Goal: Transaction & Acquisition: Purchase product/service

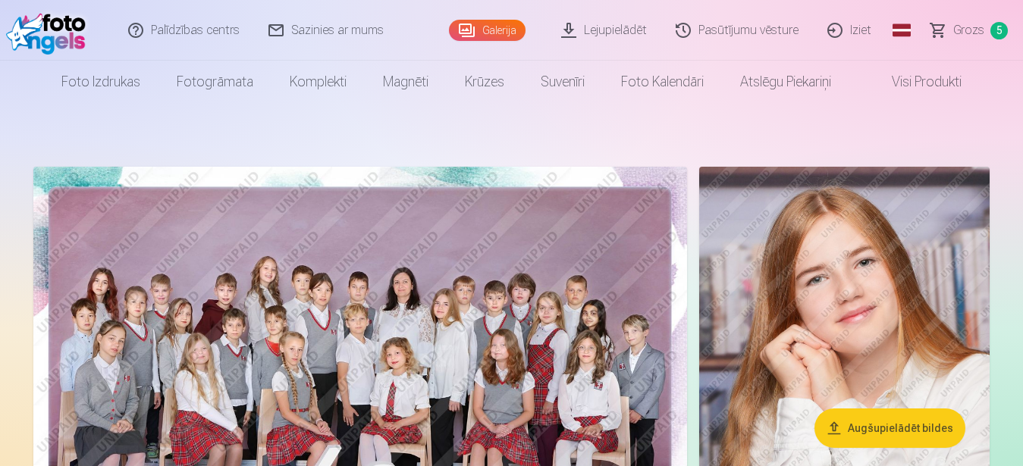
click at [978, 31] on span "Grozs" at bounding box center [968, 30] width 31 height 18
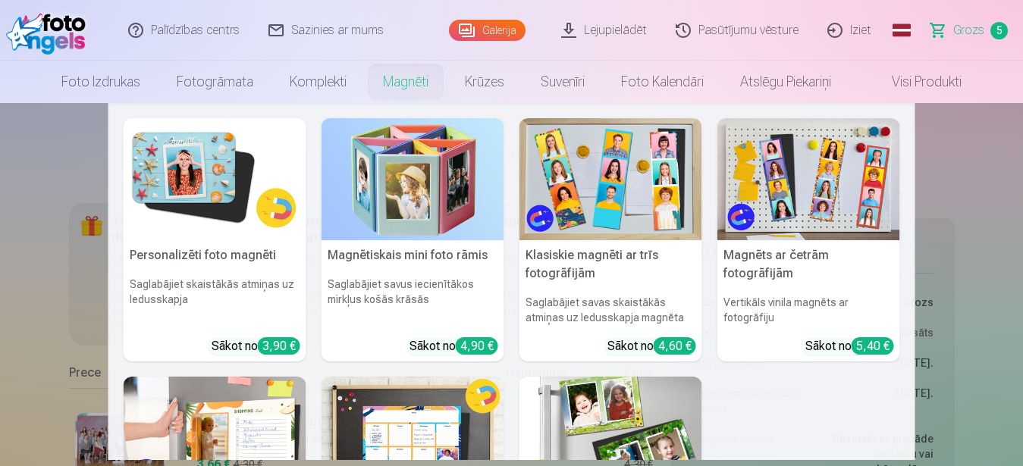
click at [392, 80] on link "Magnēti" at bounding box center [406, 82] width 82 height 42
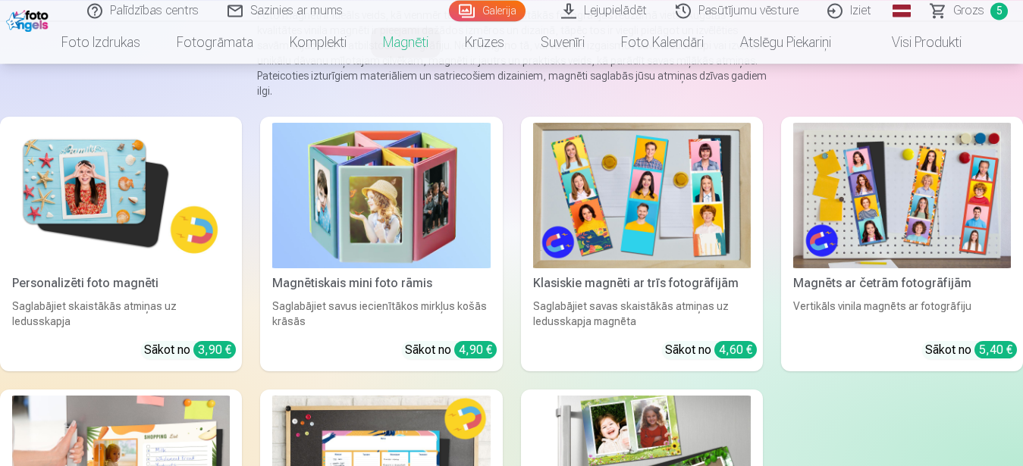
scroll to position [155, 0]
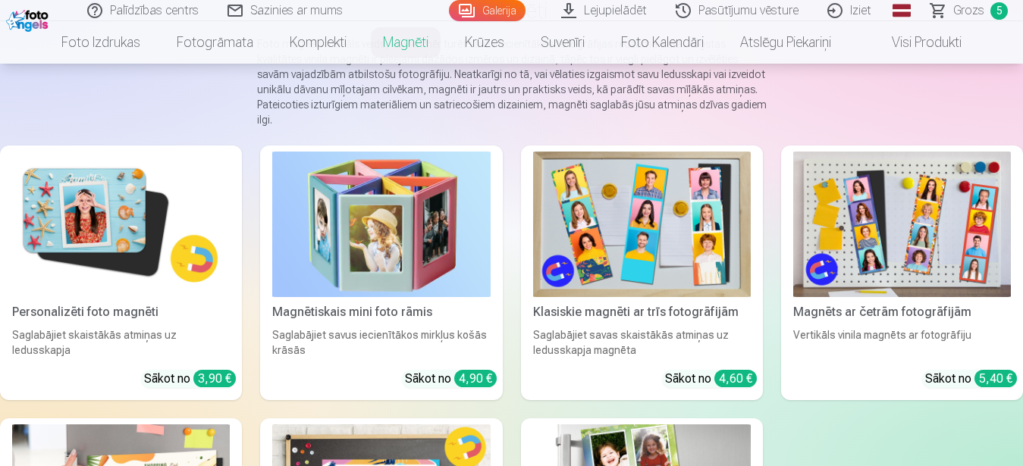
click at [605, 209] on img at bounding box center [642, 225] width 218 height 146
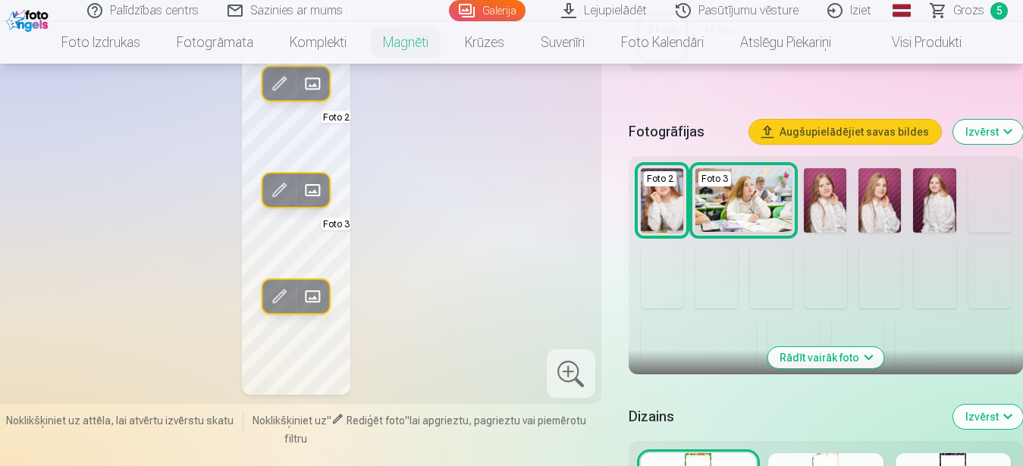
scroll to position [464, 0]
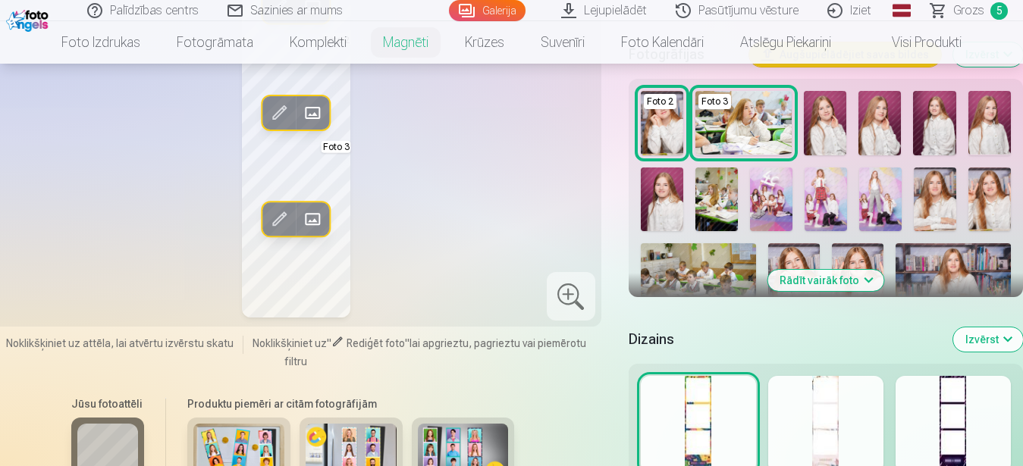
click at [853, 281] on button "Rādīt vairāk foto" at bounding box center [825, 280] width 116 height 21
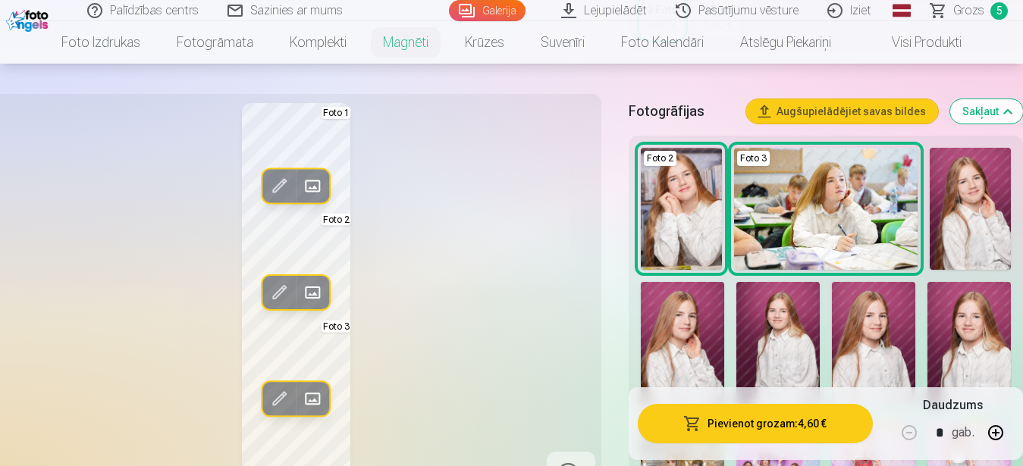
scroll to position [387, 0]
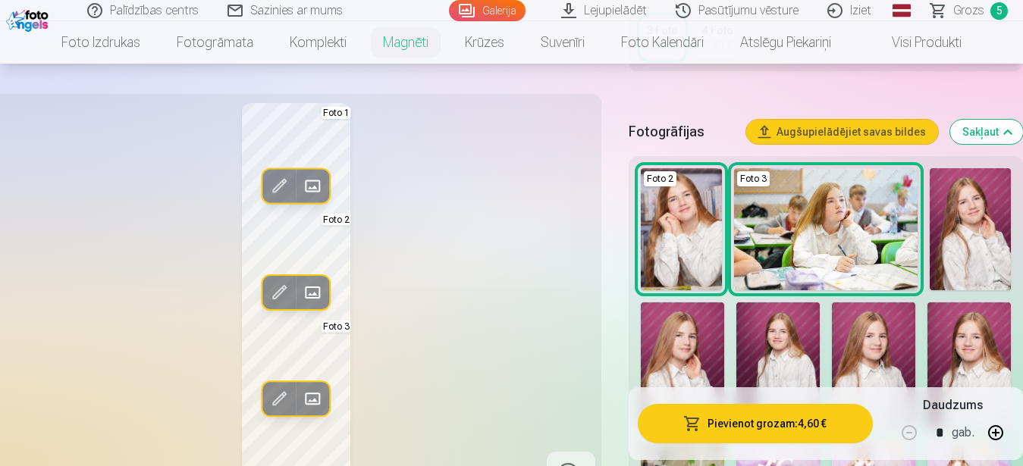
click at [808, 219] on img at bounding box center [825, 229] width 183 height 122
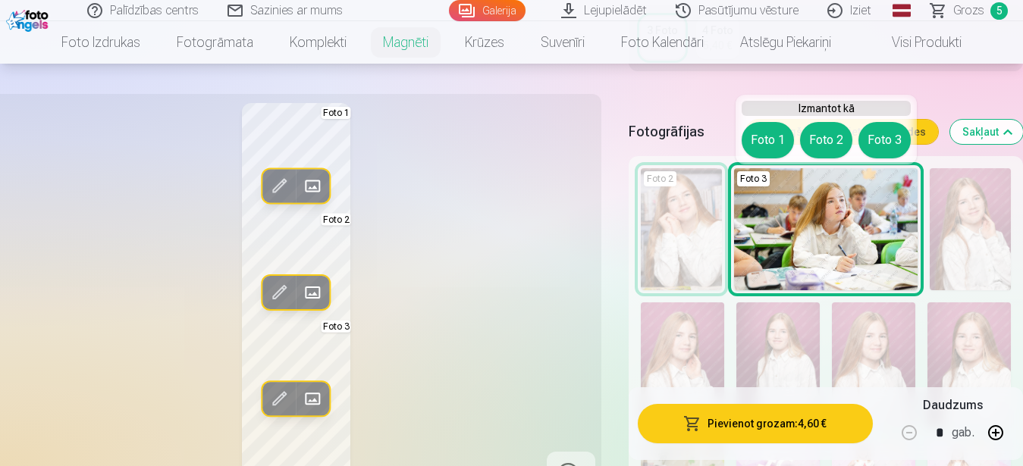
click at [808, 224] on img at bounding box center [825, 229] width 183 height 122
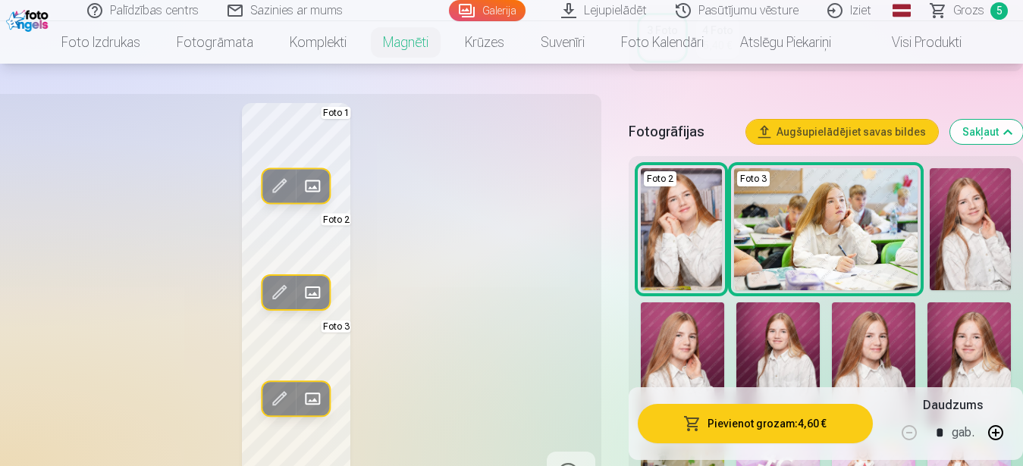
drag, startPoint x: 535, startPoint y: 241, endPoint x: 544, endPoint y: 241, distance: 9.1
click at [536, 241] on div "Rediģēt foto Aizstāt Foto 1 Rediģēt foto Aizstāt Foto 2 Rediģēt foto Aizstāt Fo…" at bounding box center [296, 300] width 592 height 394
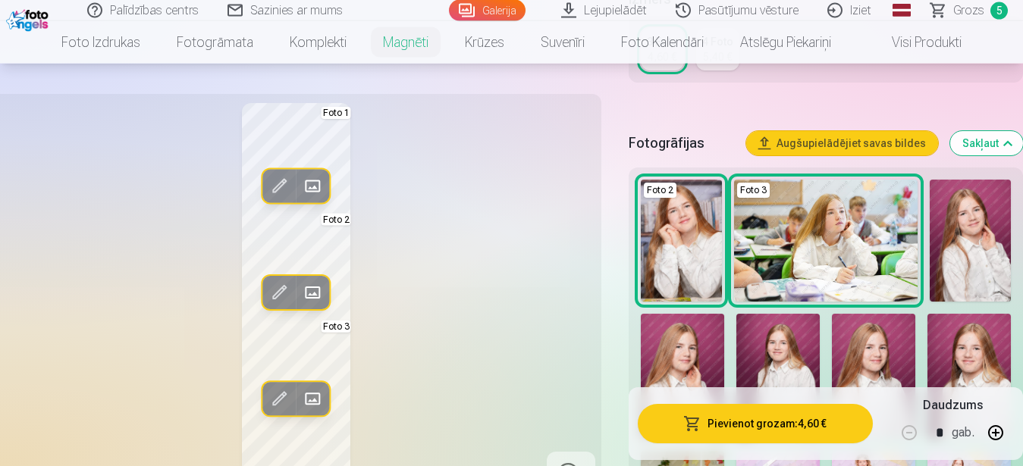
scroll to position [464, 0]
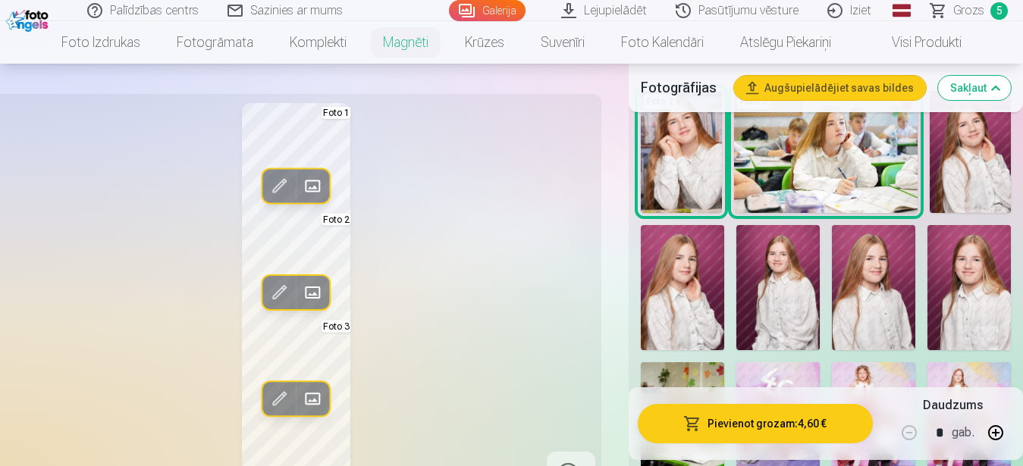
click at [880, 282] on img at bounding box center [873, 287] width 83 height 125
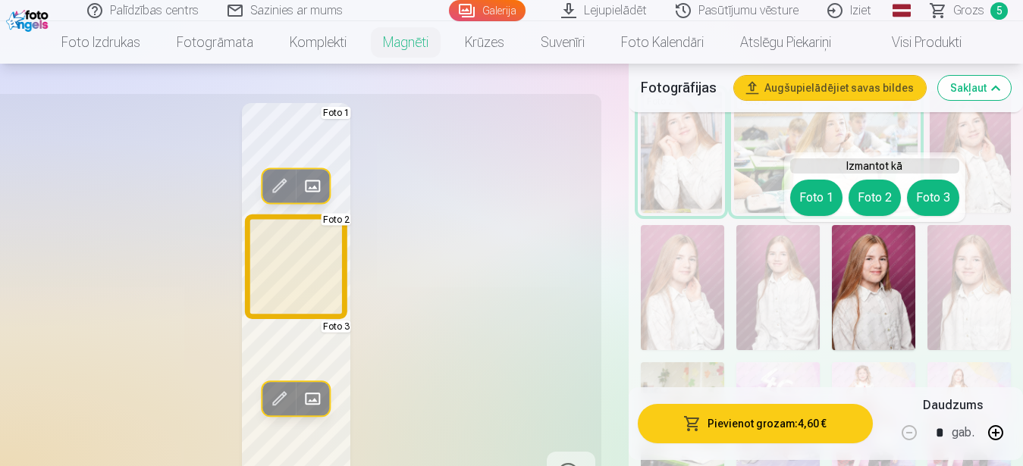
click at [877, 196] on button "Foto 2" at bounding box center [874, 198] width 52 height 36
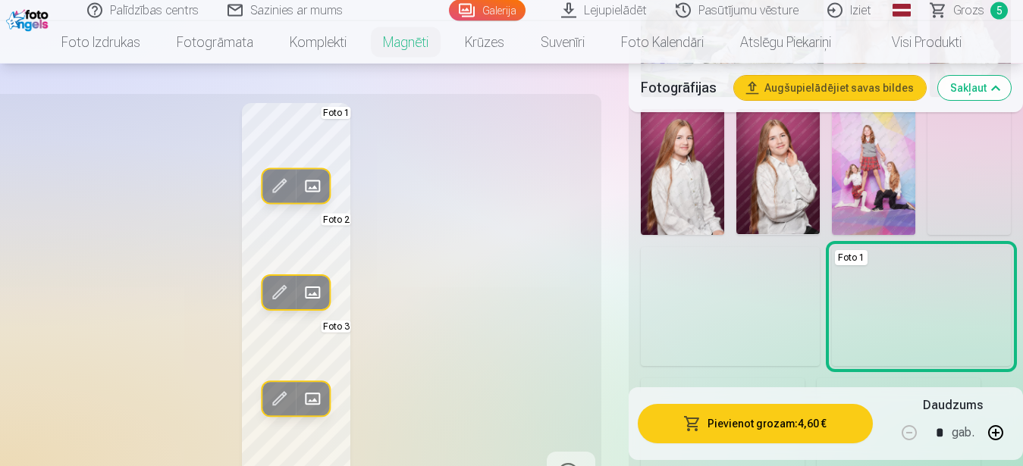
scroll to position [1392, 0]
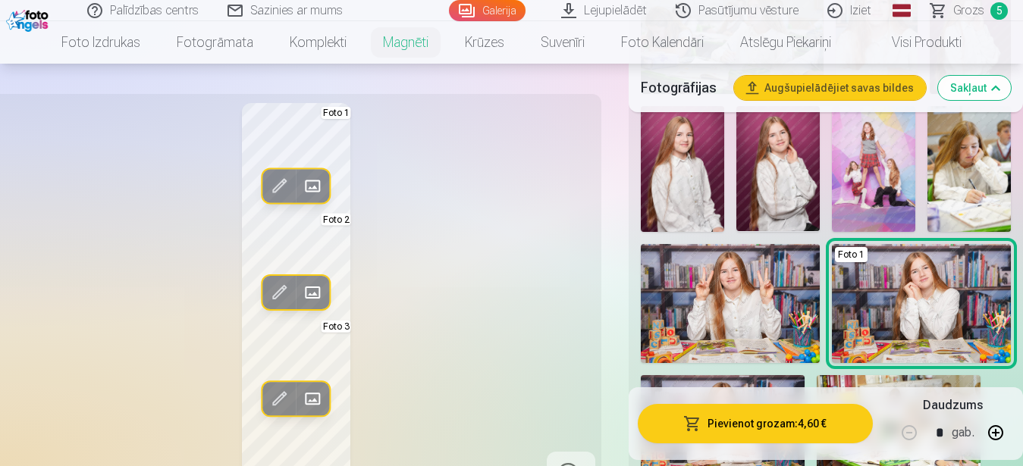
click at [876, 170] on img at bounding box center [873, 168] width 83 height 125
click at [577, 229] on div "Rediģēt foto Aizstāt Foto 1 Rediģēt foto Aizstāt Foto 2 Rediģēt foto Aizstāt Fo…" at bounding box center [296, 300] width 592 height 394
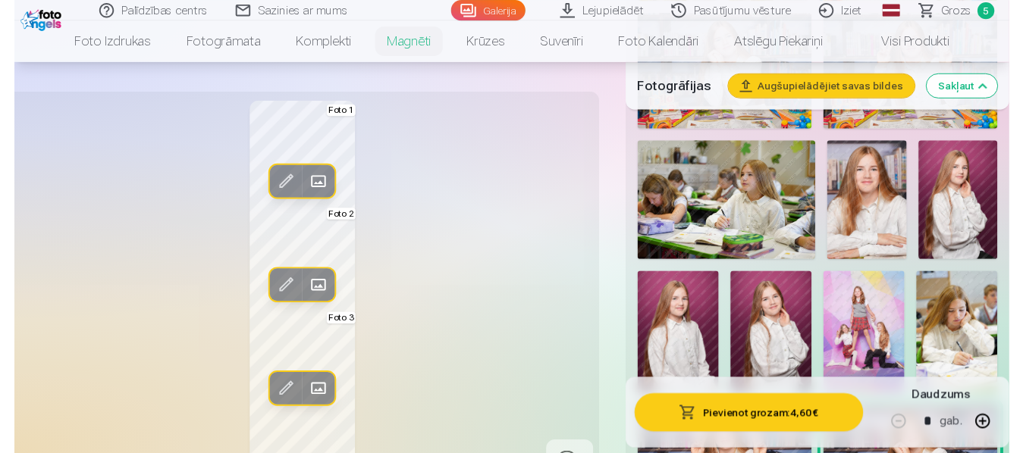
scroll to position [1083, 0]
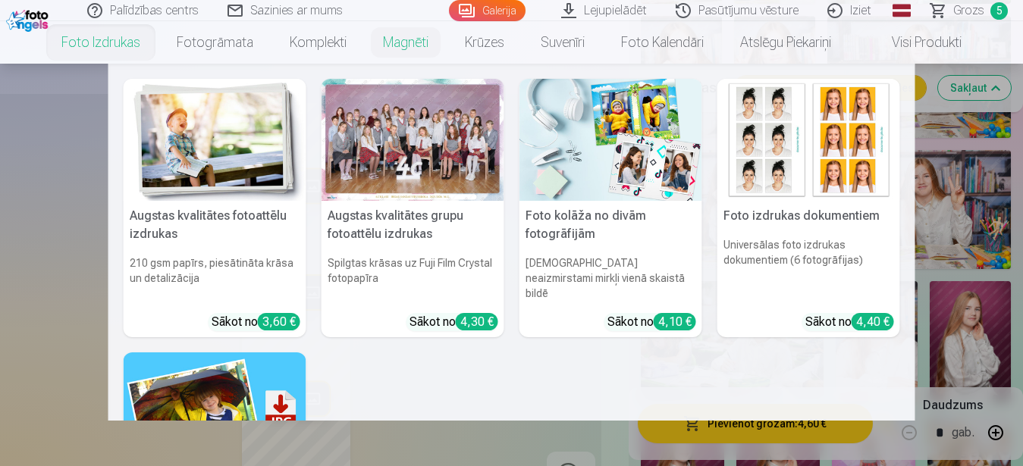
click at [408, 164] on div at bounding box center [412, 140] width 183 height 122
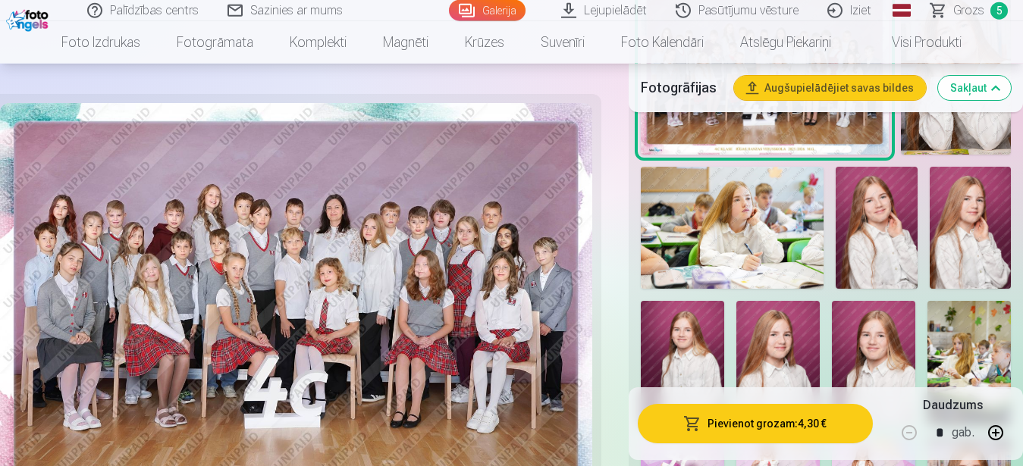
scroll to position [696, 0]
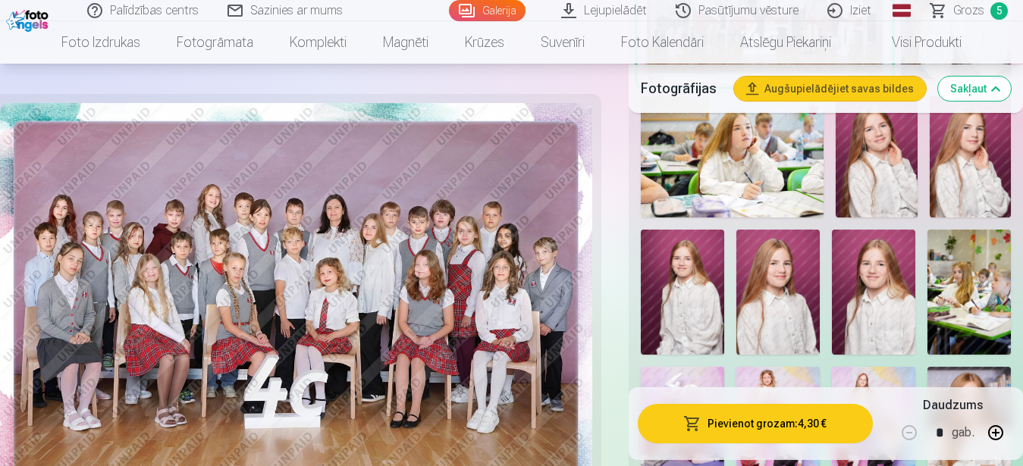
click at [977, 12] on span "Grozs" at bounding box center [968, 11] width 31 height 18
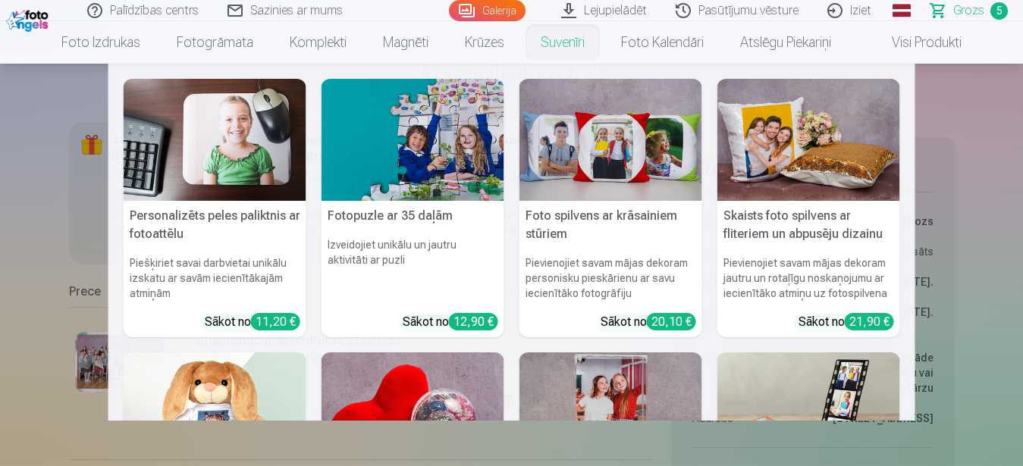
scroll to position [232, 0]
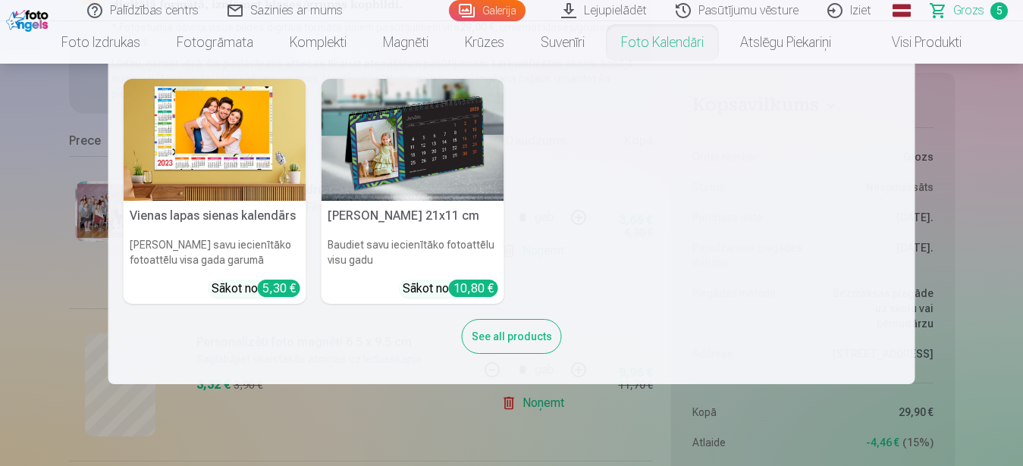
click at [215, 164] on img at bounding box center [215, 140] width 183 height 122
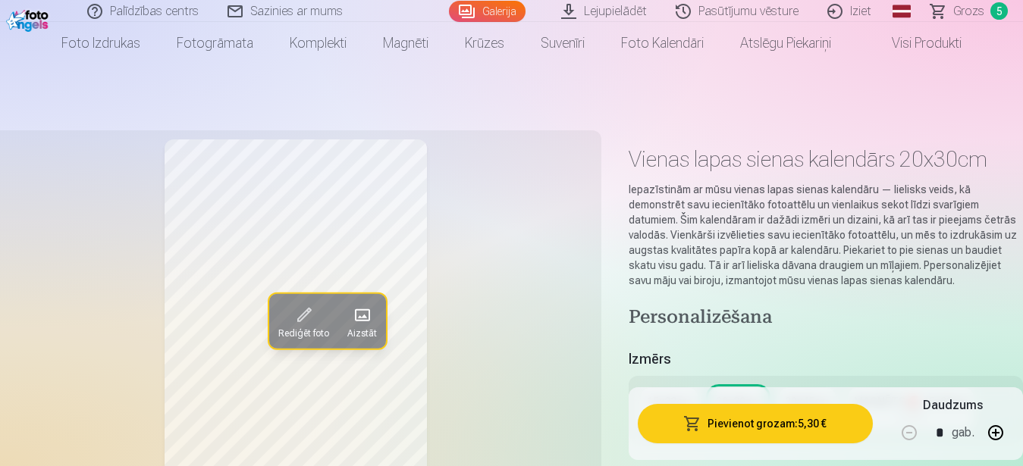
scroll to position [155, 0]
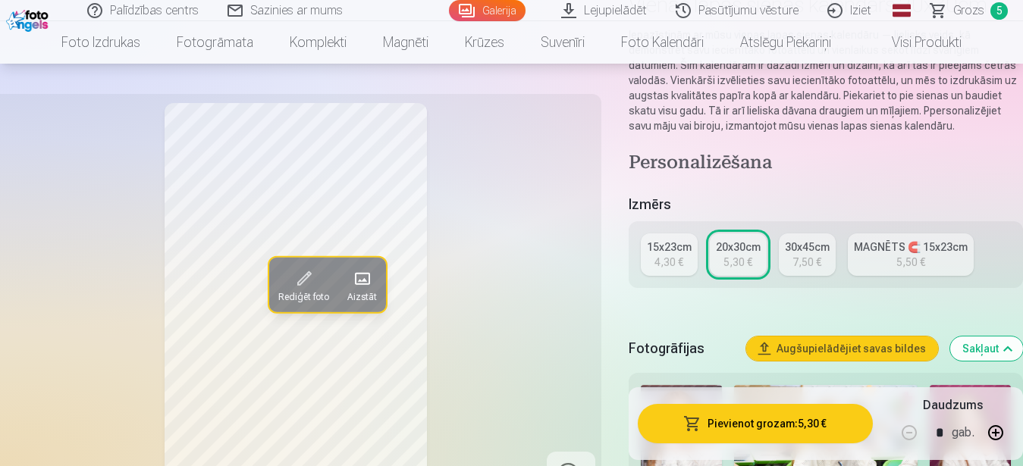
click at [670, 243] on div "15x23cm" at bounding box center [669, 247] width 45 height 15
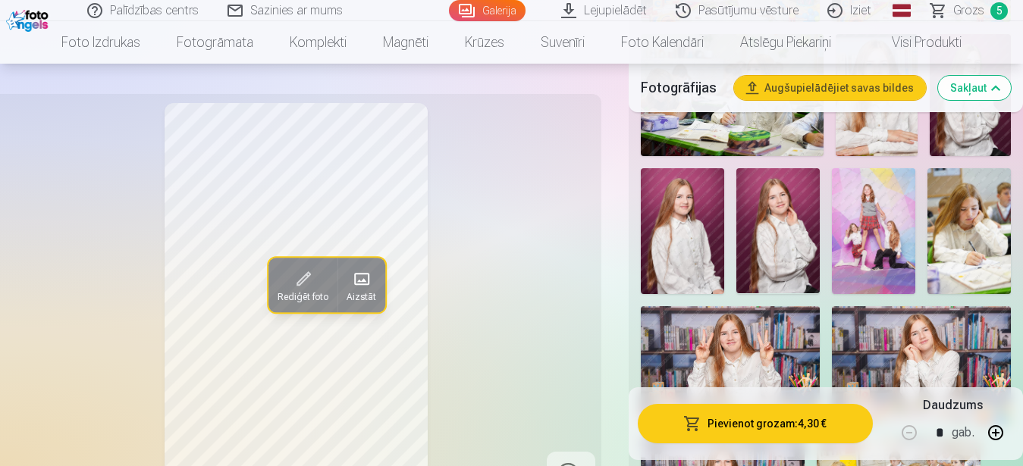
scroll to position [928, 0]
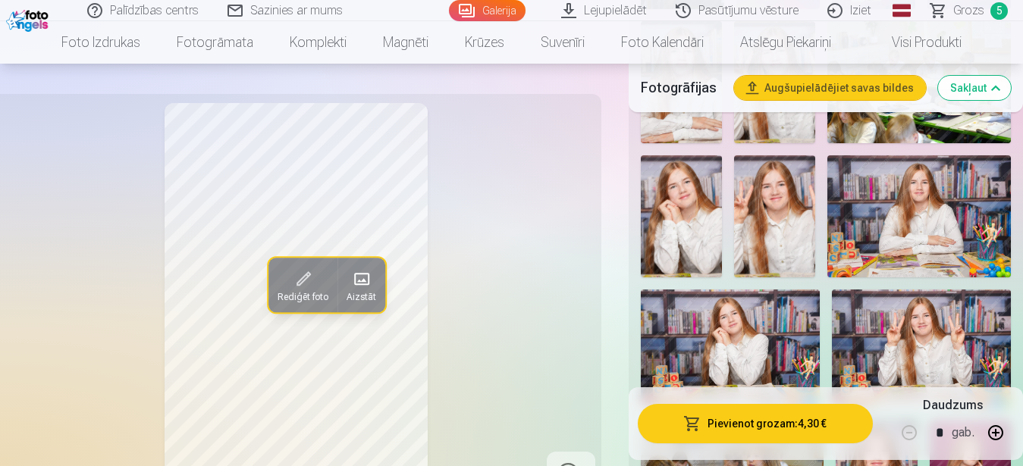
click at [776, 208] on img at bounding box center [774, 216] width 81 height 122
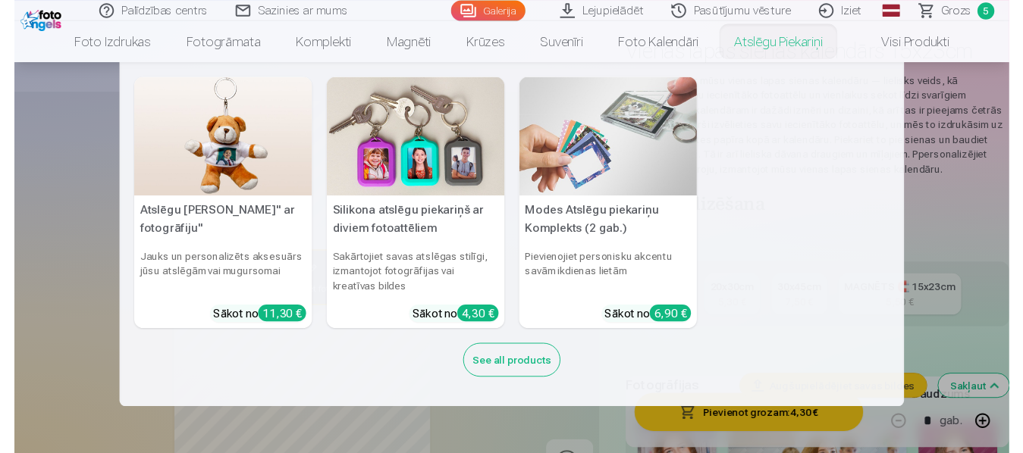
scroll to position [77, 0]
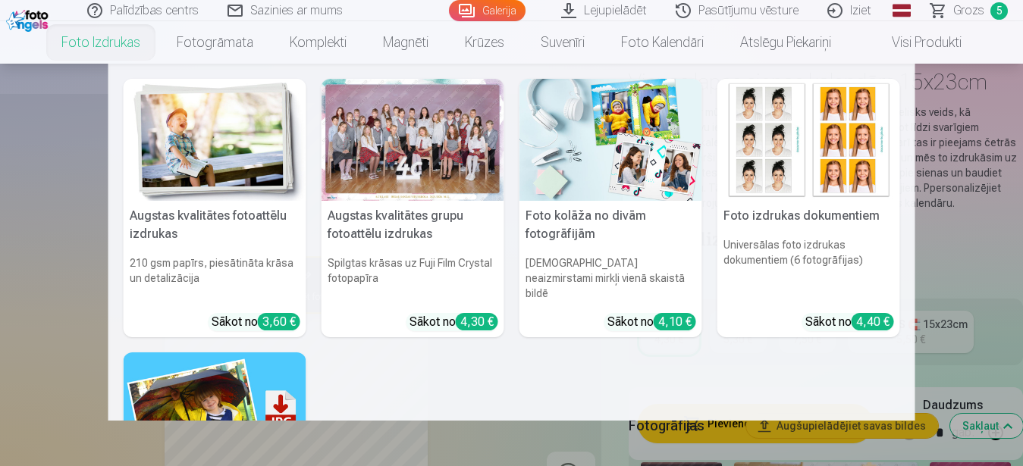
click at [432, 170] on div at bounding box center [412, 140] width 183 height 122
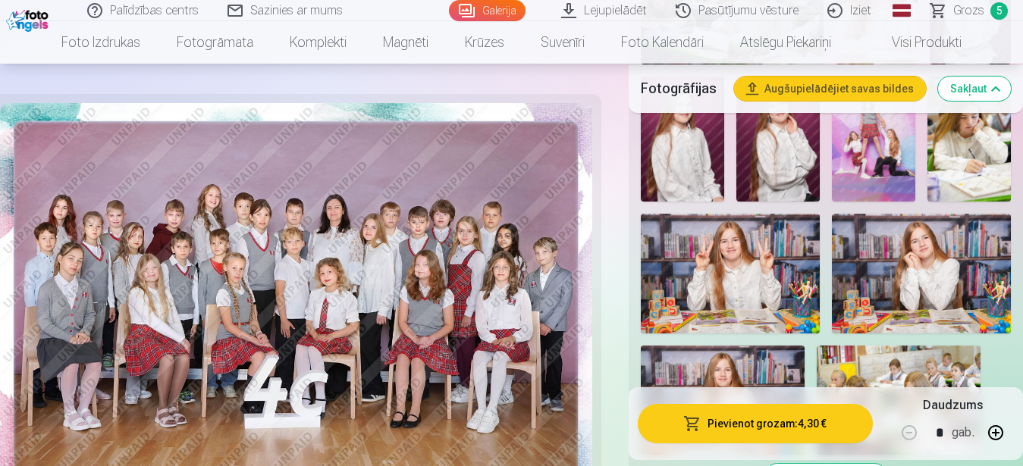
scroll to position [1779, 0]
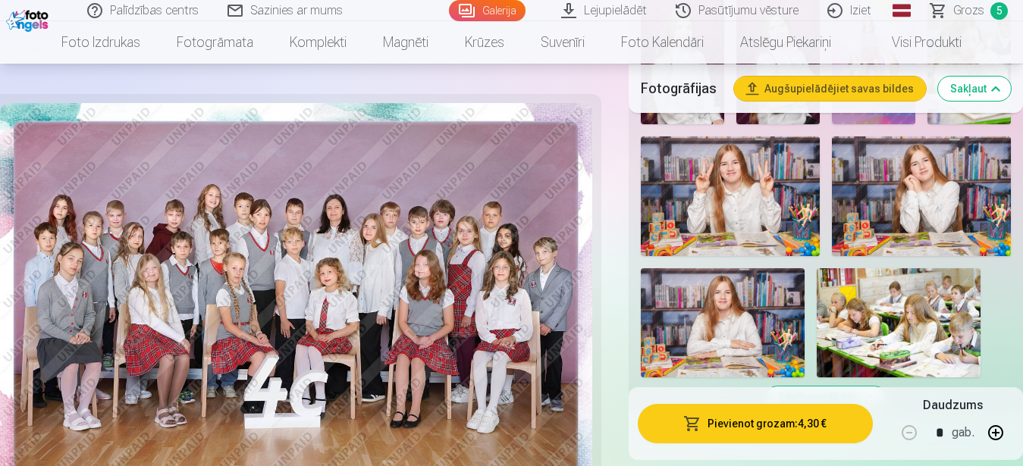
click at [953, 190] on img at bounding box center [921, 195] width 179 height 119
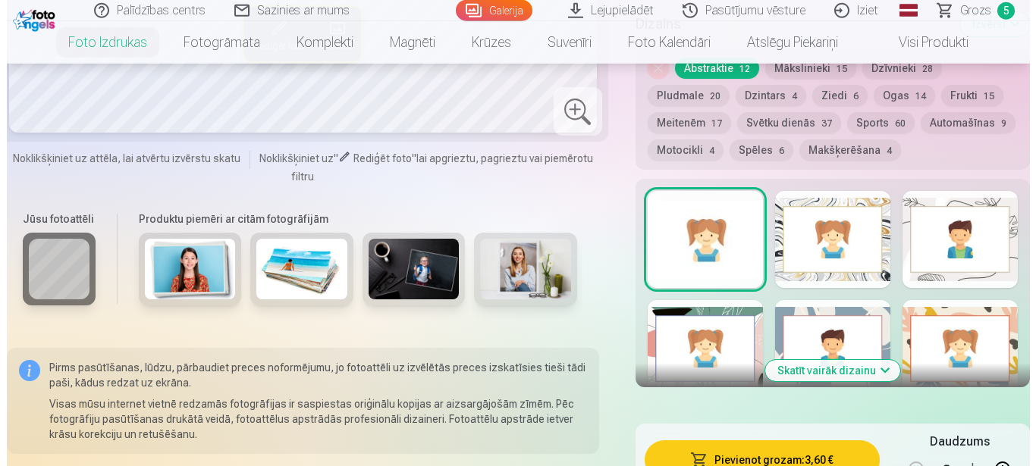
scroll to position [1005, 0]
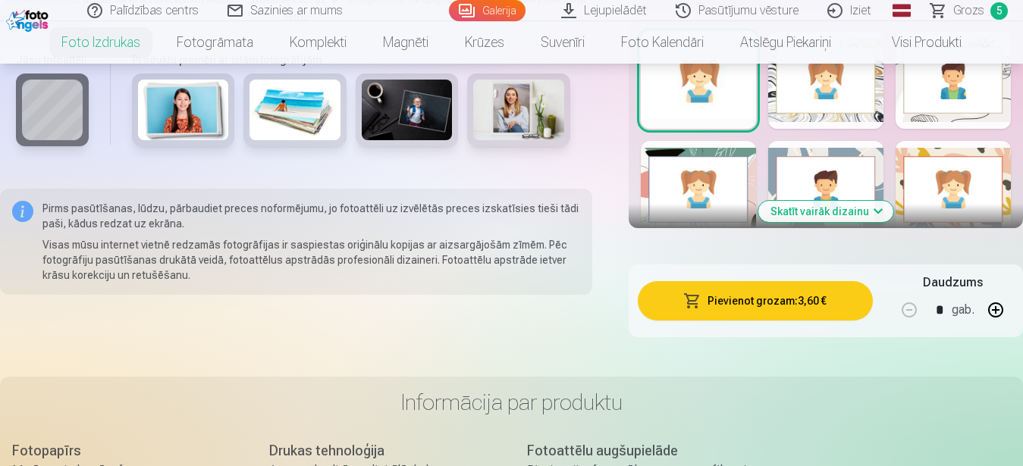
click at [763, 303] on button "Pievienot grozam : 3,60 €" at bounding box center [756, 300] width 236 height 39
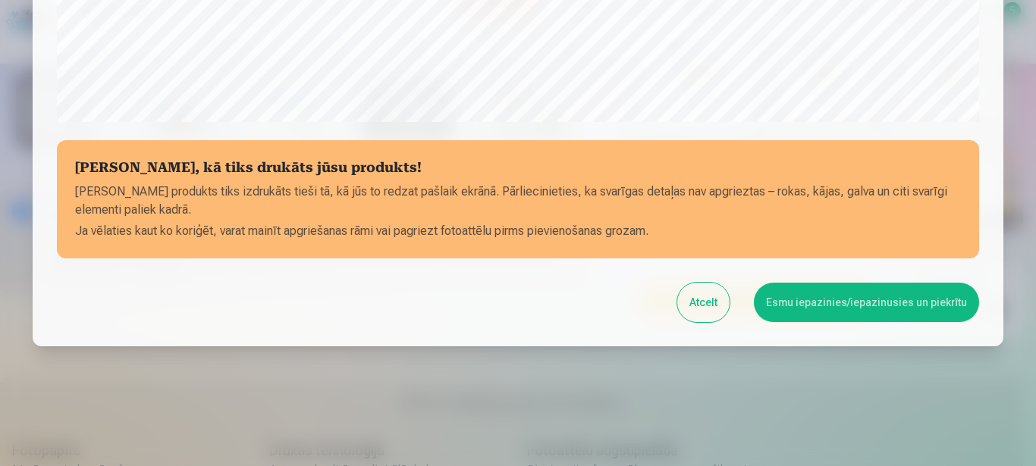
scroll to position [626, 0]
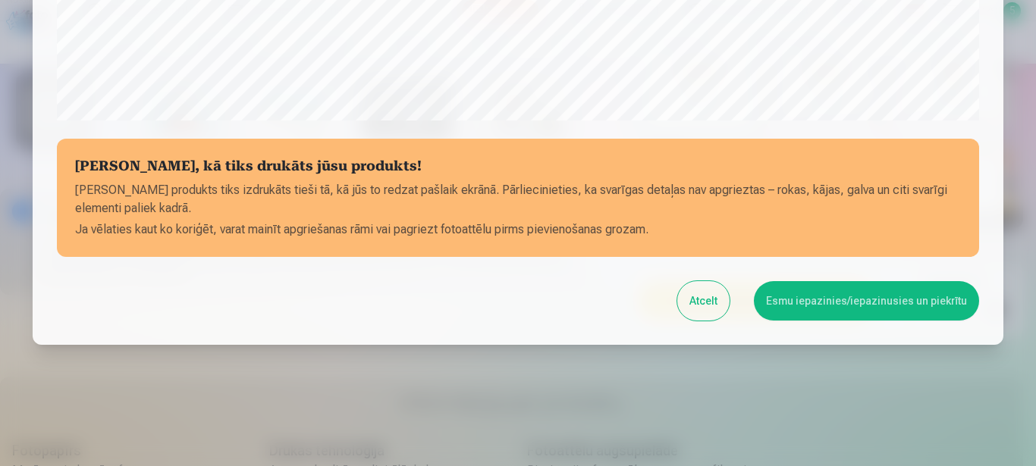
click at [801, 298] on button "Esmu iepazinies/iepazinusies un piekrītu" at bounding box center [866, 300] width 225 height 39
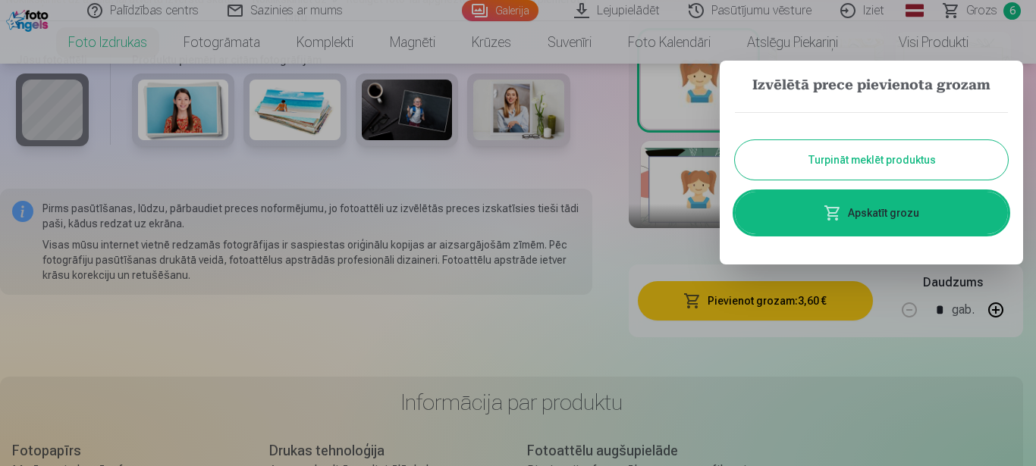
click at [844, 215] on link "Apskatīt grozu" at bounding box center [871, 213] width 273 height 42
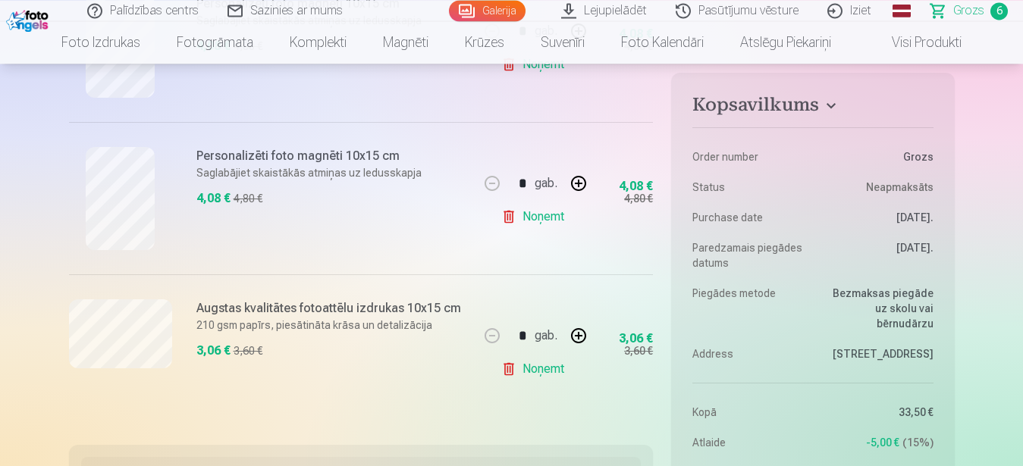
scroll to position [1005, 0]
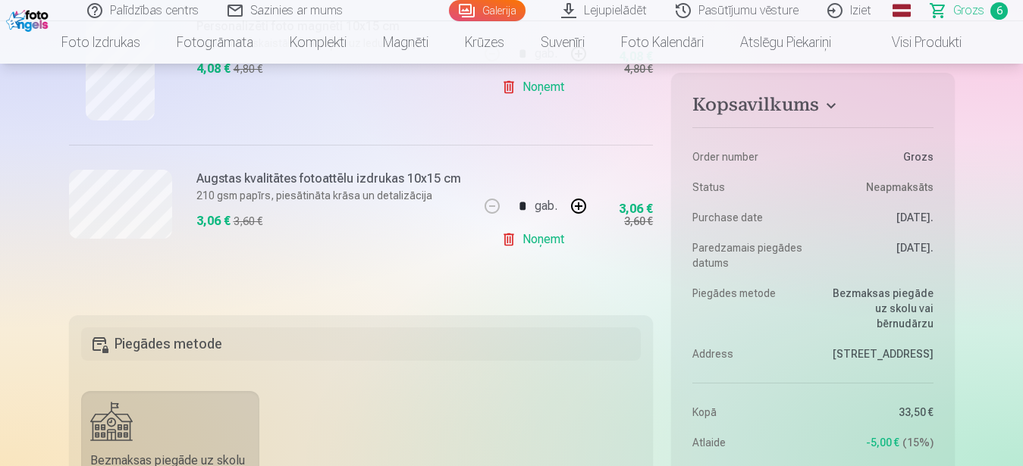
click at [535, 239] on link "Noņemt" at bounding box center [535, 239] width 69 height 30
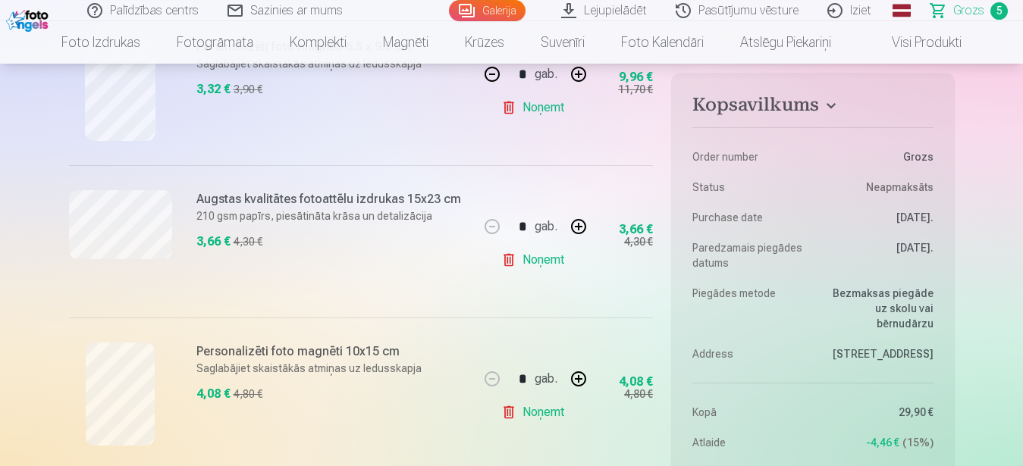
scroll to position [0, 0]
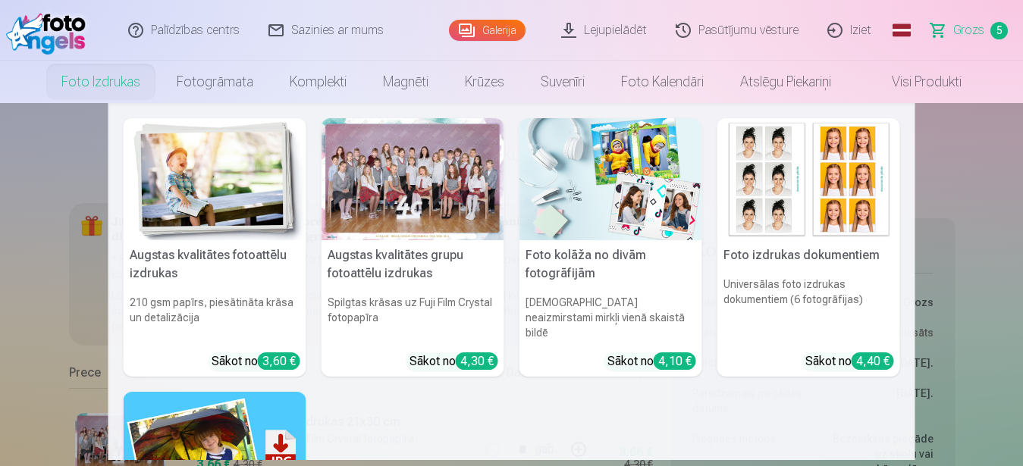
click at [193, 178] on img at bounding box center [215, 179] width 183 height 122
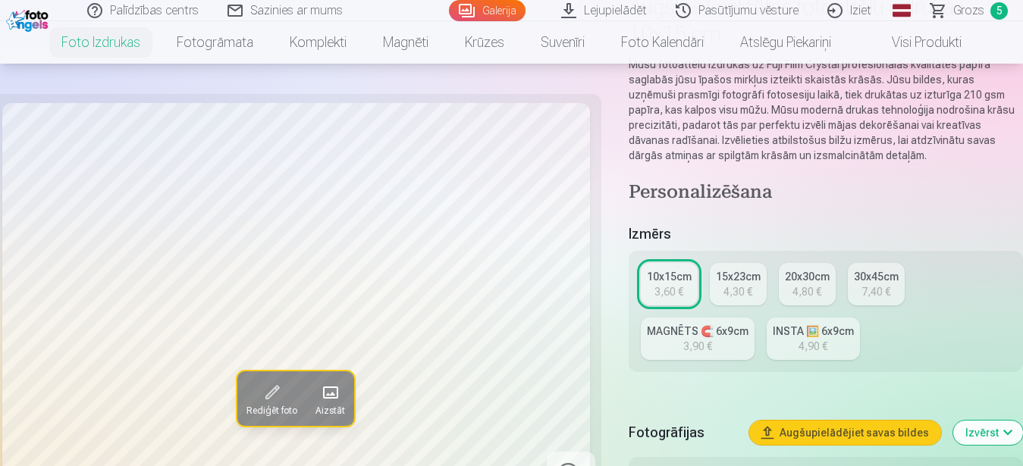
scroll to position [155, 0]
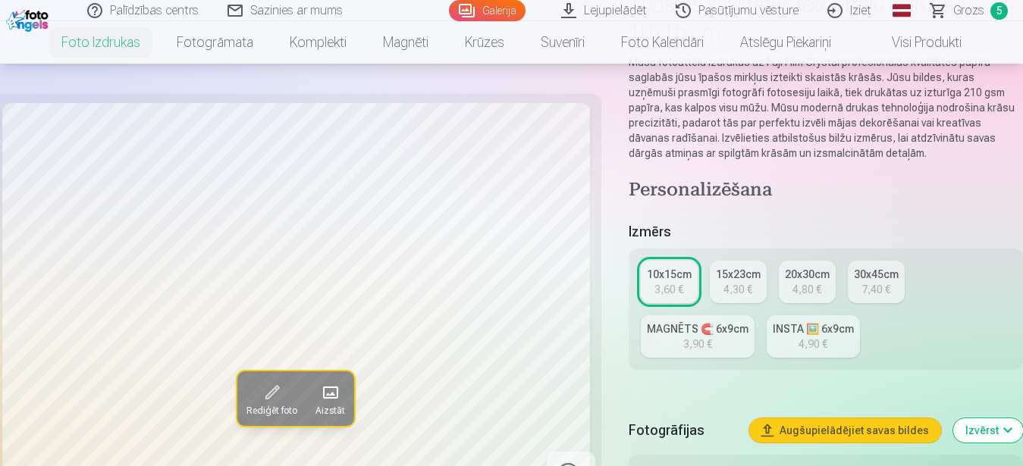
click at [732, 278] on div "15x23cm" at bounding box center [738, 274] width 45 height 15
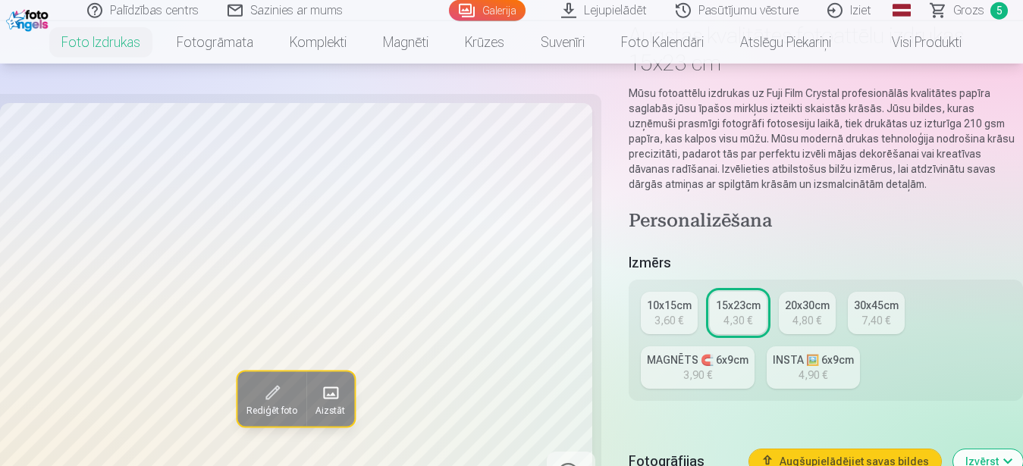
scroll to position [619, 0]
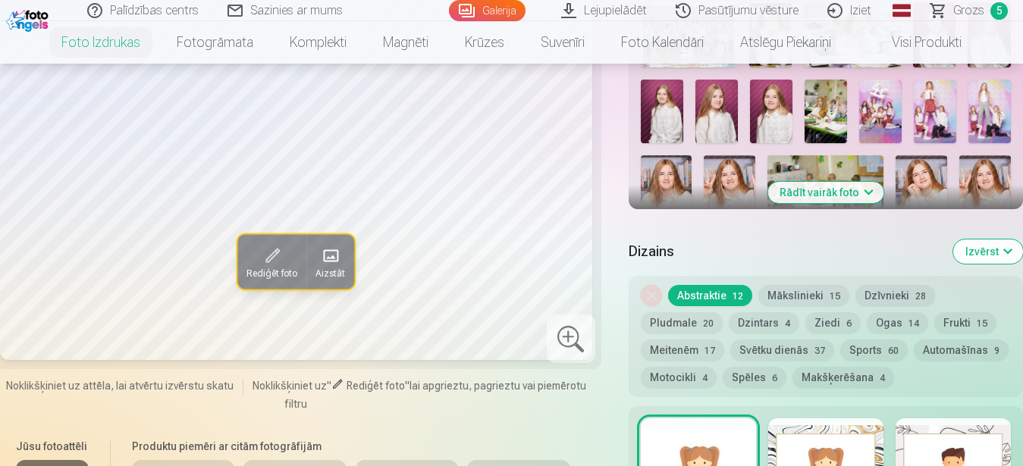
click at [826, 196] on button "Rādīt vairāk foto" at bounding box center [825, 192] width 116 height 21
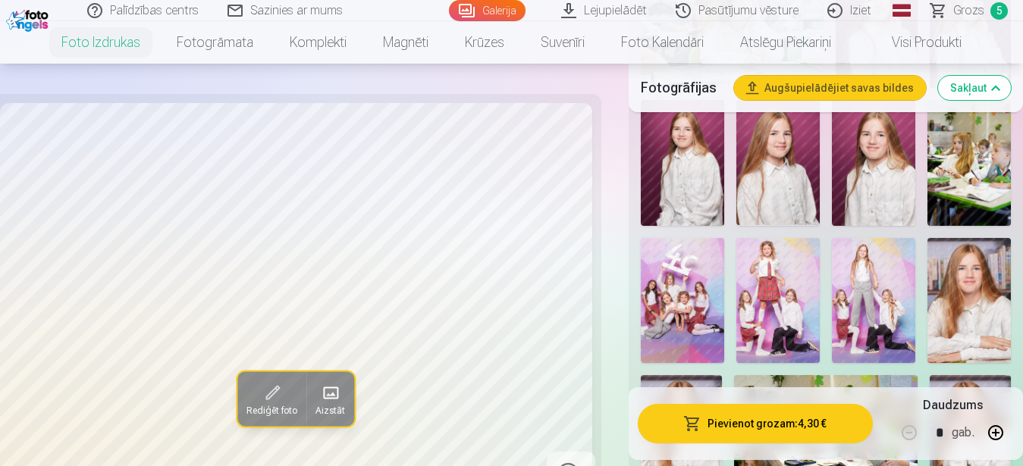
scroll to position [773, 0]
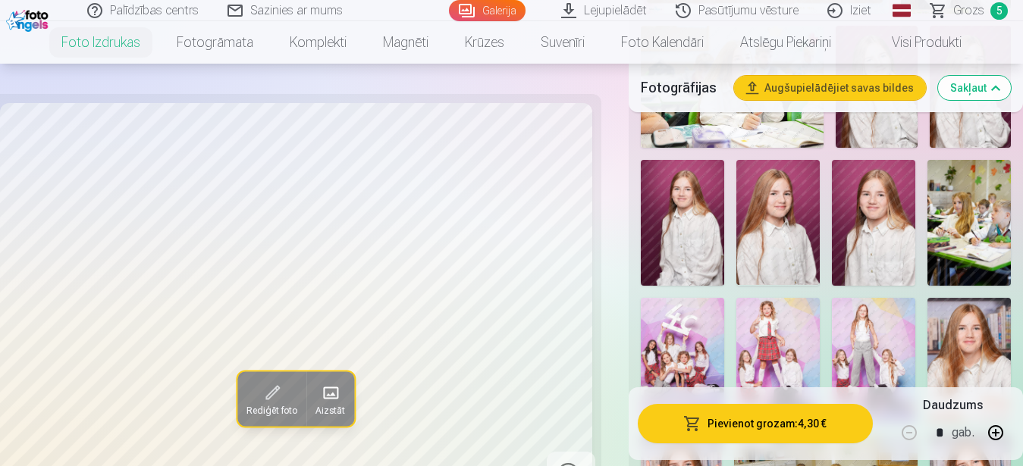
click at [883, 229] on img at bounding box center [873, 222] width 83 height 125
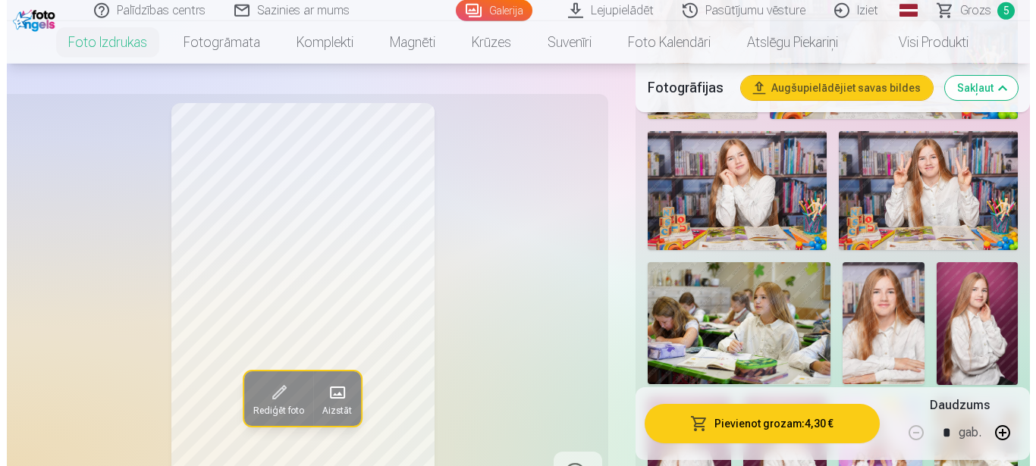
scroll to position [1392, 0]
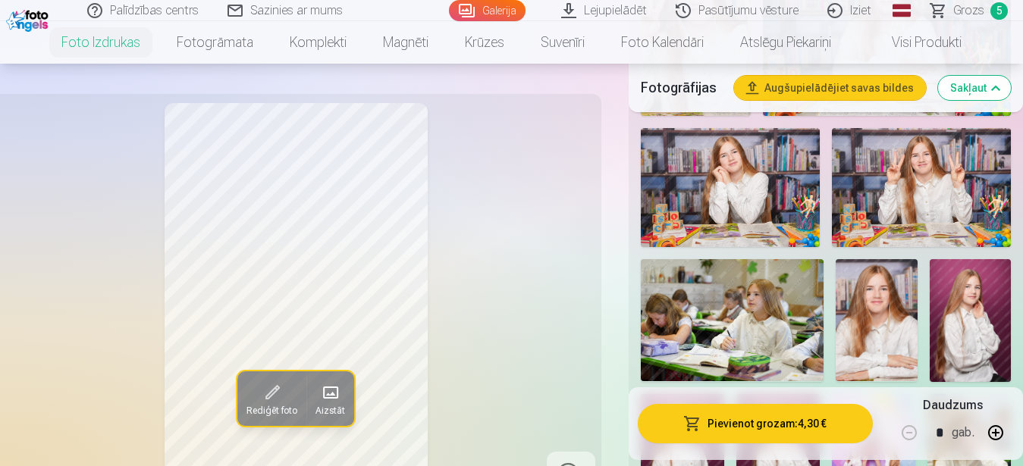
click at [915, 202] on img at bounding box center [921, 187] width 179 height 119
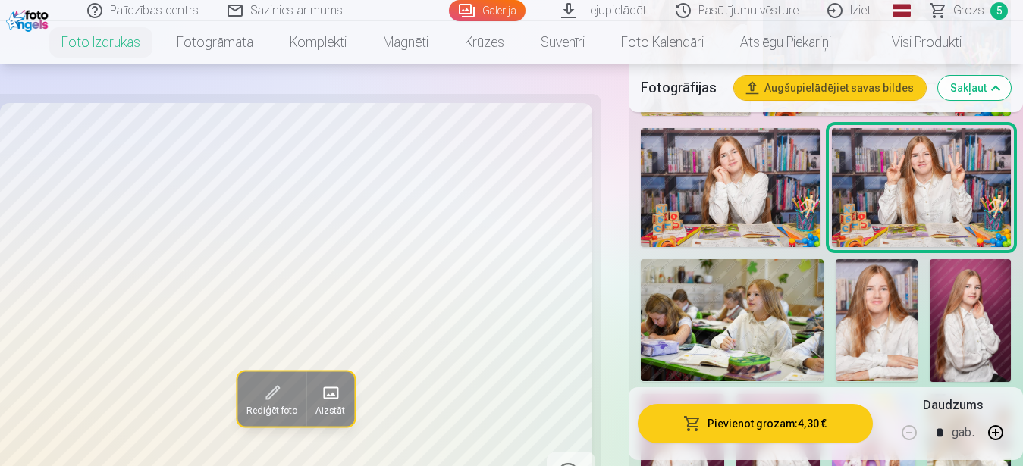
click at [787, 425] on button "Pievienot grozam : 4,30 €" at bounding box center [756, 423] width 236 height 39
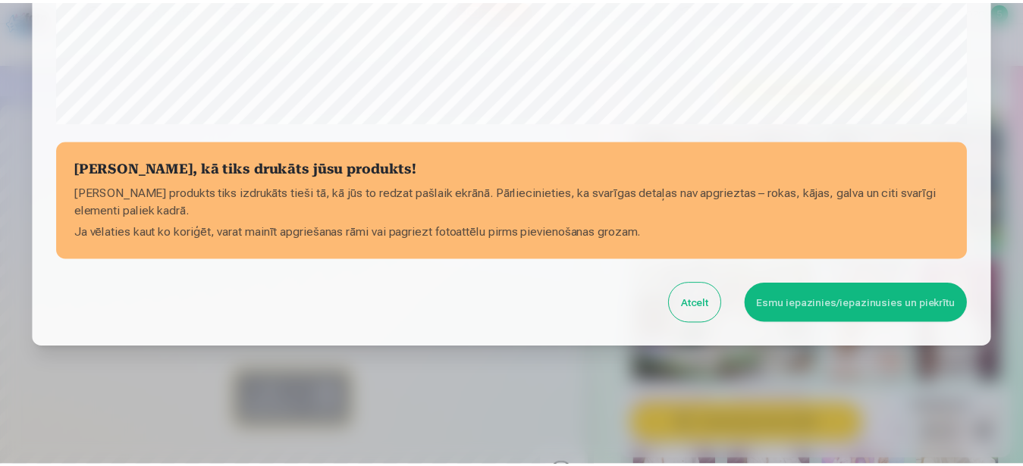
scroll to position [626, 0]
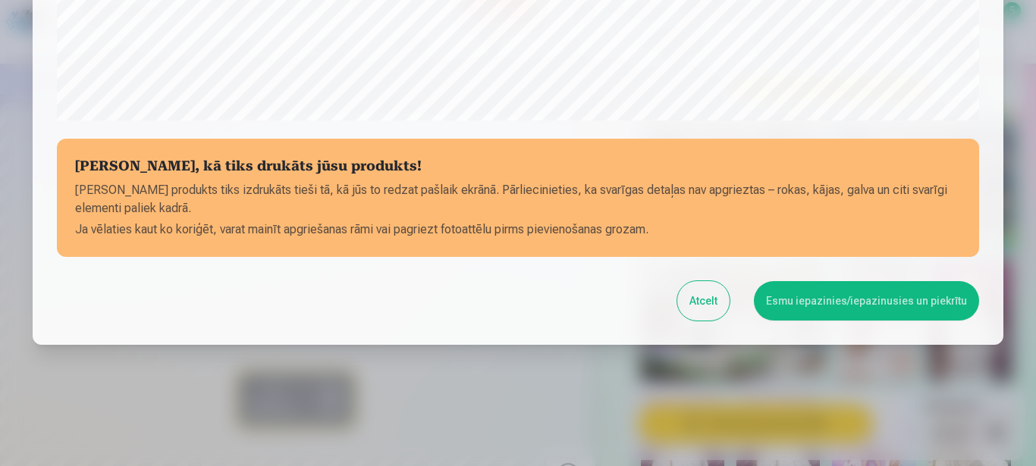
click at [892, 309] on button "Esmu iepazinies/iepazinusies un piekrītu" at bounding box center [866, 300] width 225 height 39
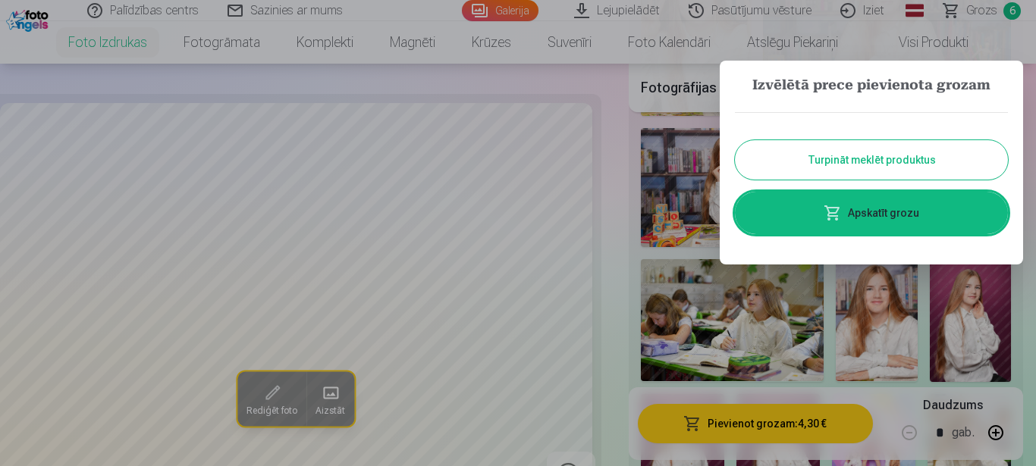
click at [911, 214] on link "Apskatīt grozu" at bounding box center [871, 213] width 273 height 42
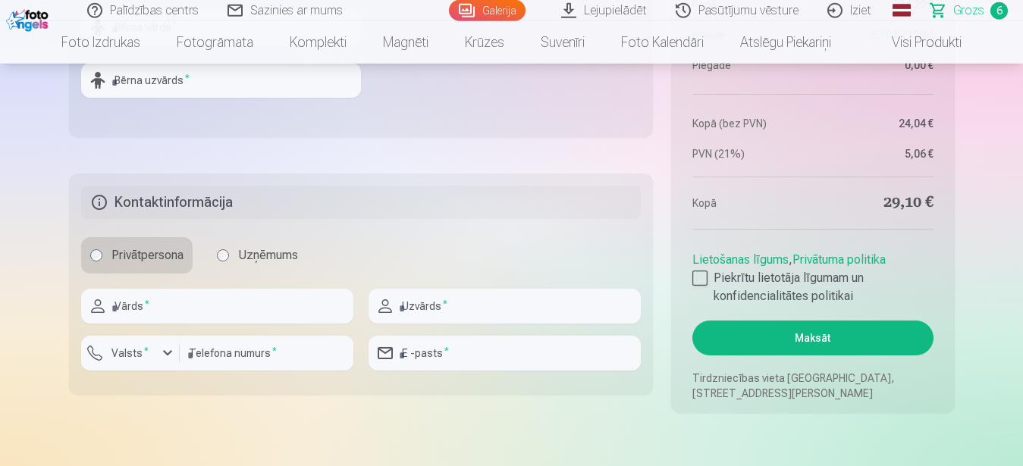
scroll to position [1392, 0]
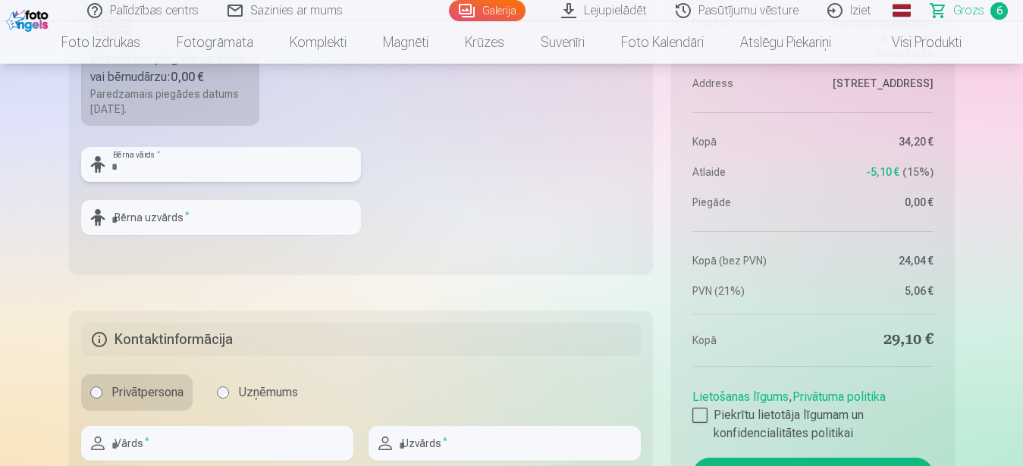
click at [174, 165] on input "text" at bounding box center [221, 164] width 280 height 35
type input "*****"
type input "*******"
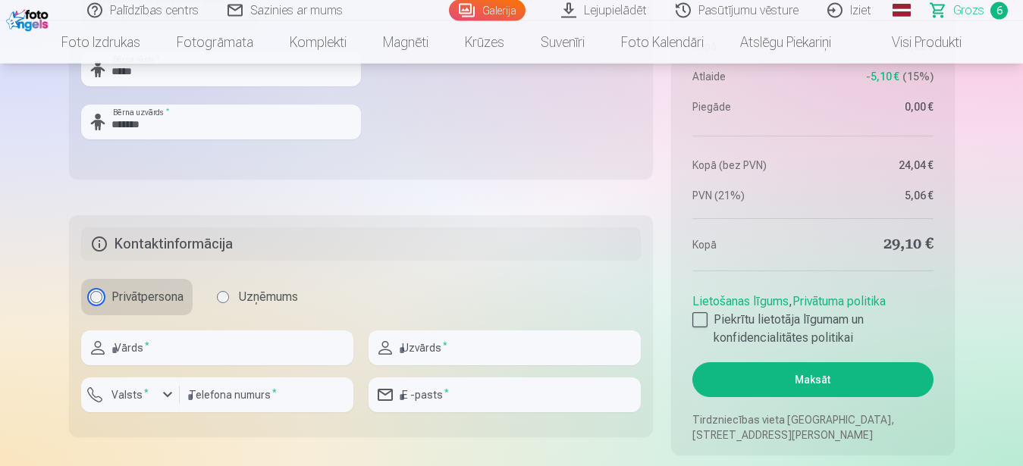
scroll to position [1547, 0]
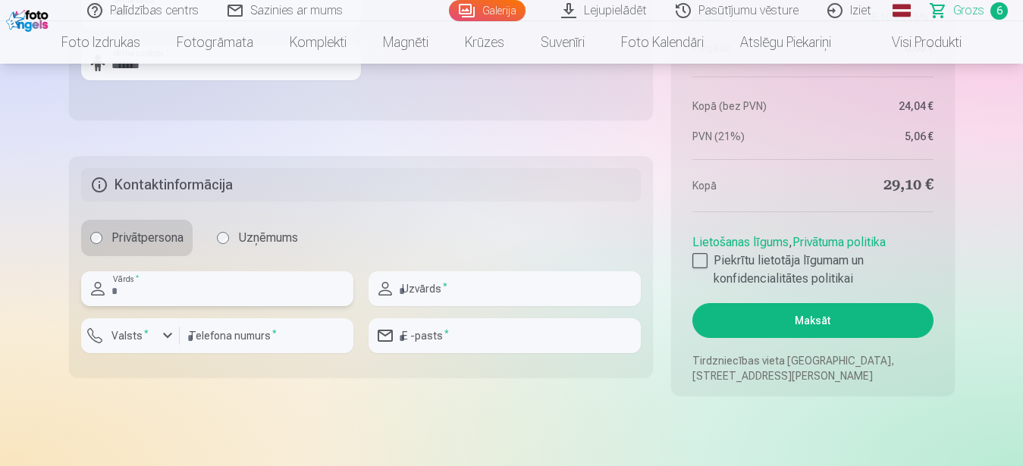
click at [175, 291] on input "text" at bounding box center [217, 288] width 272 height 35
type input "*******"
click at [436, 298] on input "text" at bounding box center [504, 288] width 272 height 35
type input "*******"
click at [136, 336] on label "Valsts *" at bounding box center [129, 335] width 49 height 15
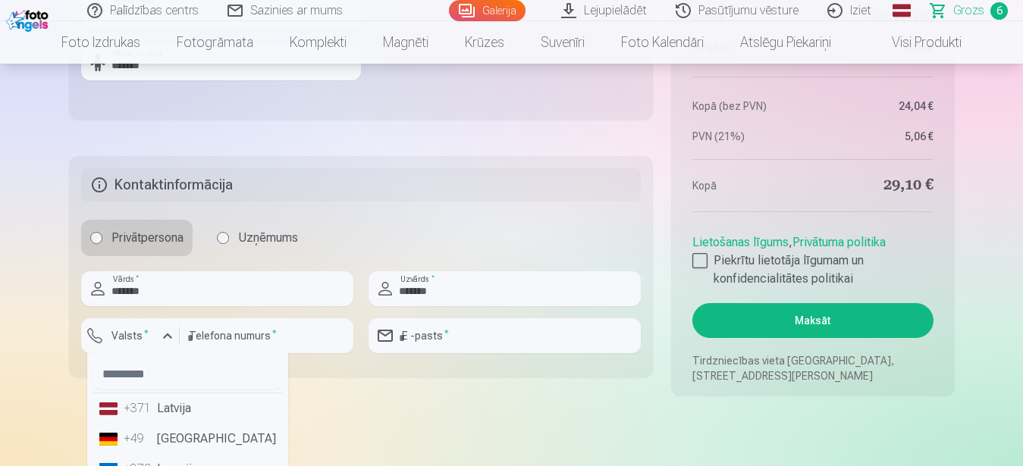
click at [143, 405] on div "+371" at bounding box center [139, 409] width 30 height 18
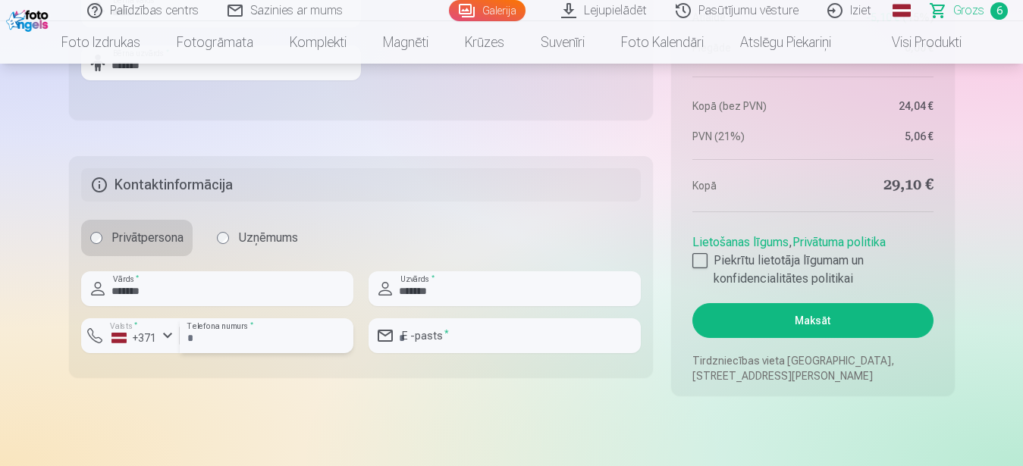
click at [230, 343] on input "number" at bounding box center [267, 335] width 174 height 35
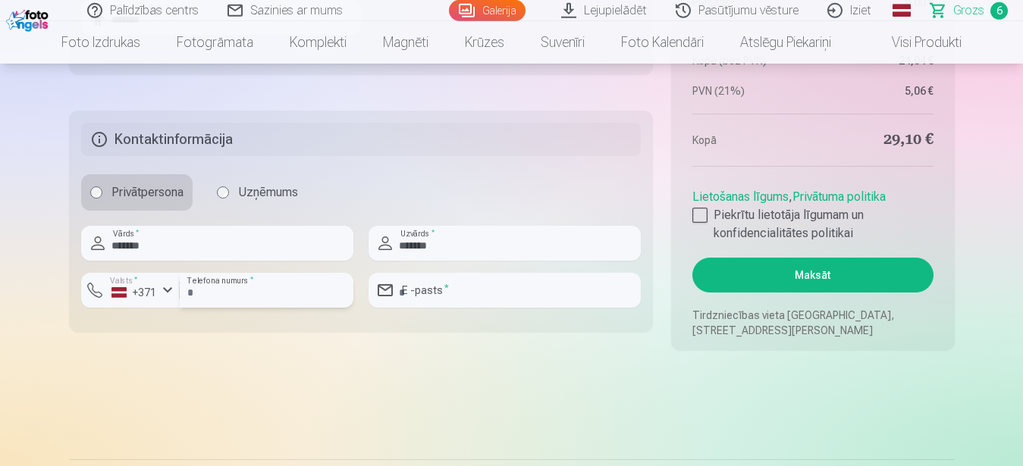
scroll to position [1594, 0]
type input "********"
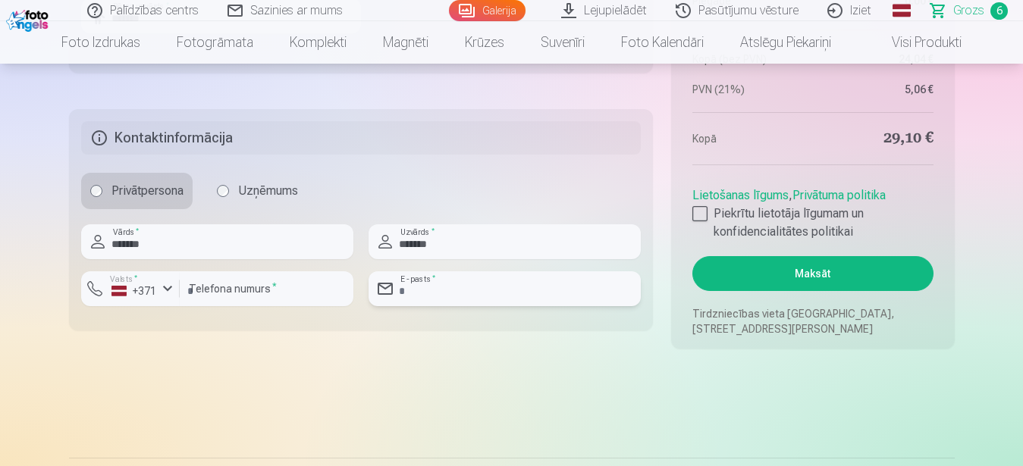
click at [443, 287] on input "email" at bounding box center [504, 288] width 272 height 35
type input "**********"
click at [704, 212] on div at bounding box center [699, 213] width 15 height 15
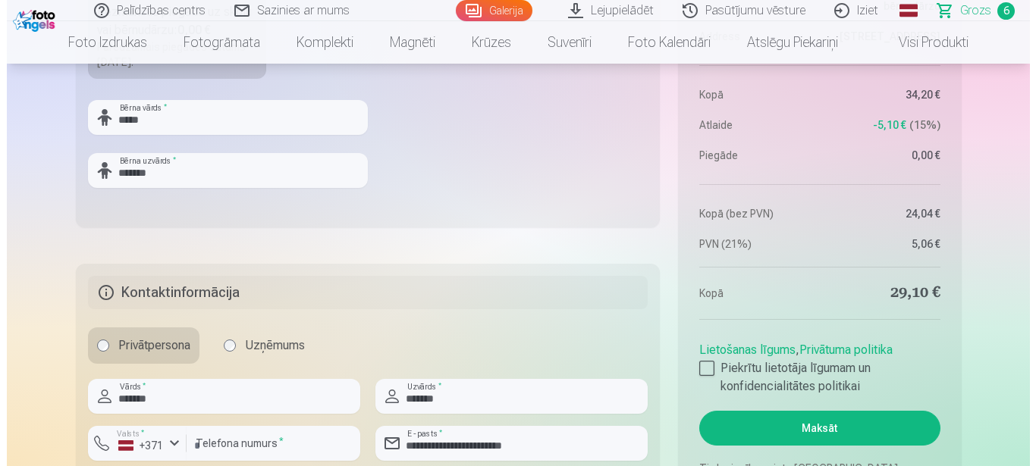
scroll to position [1671, 0]
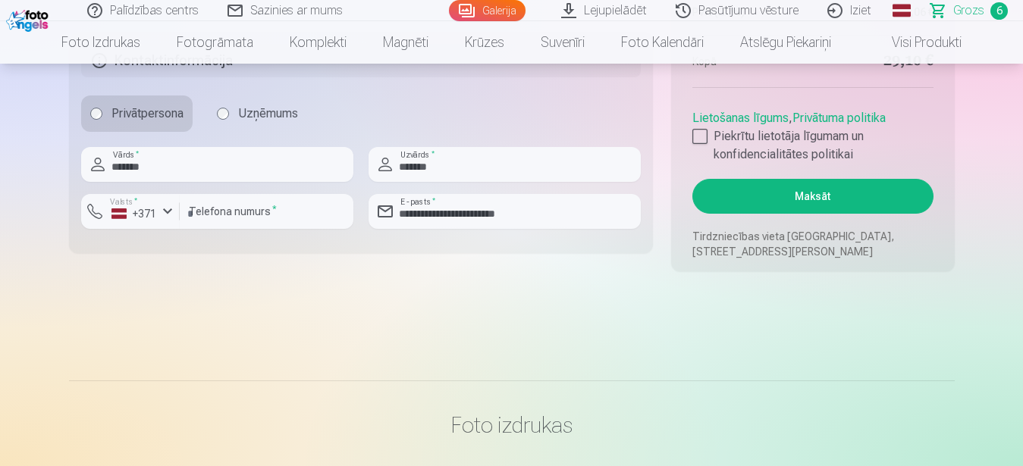
click at [815, 200] on button "Maksāt" at bounding box center [812, 196] width 240 height 35
